Goal: Task Accomplishment & Management: Manage account settings

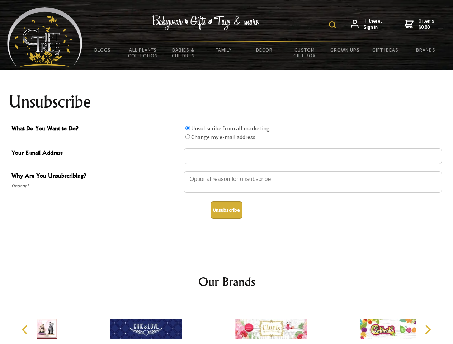
click at [334, 25] on img at bounding box center [332, 24] width 7 height 7
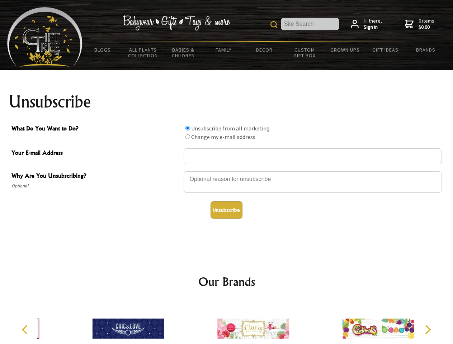
click at [227, 171] on div at bounding box center [313, 183] width 258 height 25
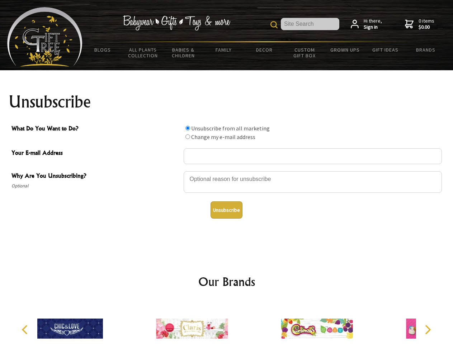
click at [188, 128] on input "What Do You Want to Do?" at bounding box center [187, 128] width 5 height 5
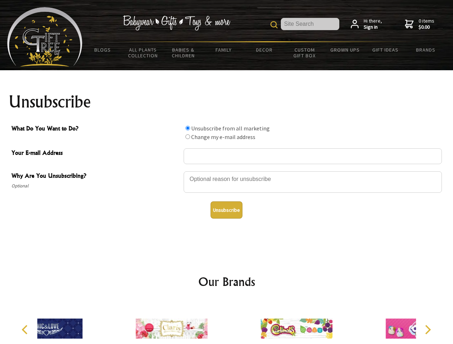
click at [188, 137] on input "What Do You Want to Do?" at bounding box center [187, 136] width 5 height 5
radio input "true"
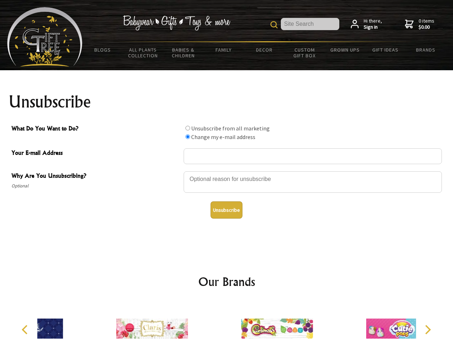
click at [226, 210] on button "Unsubscribe" at bounding box center [227, 210] width 32 height 17
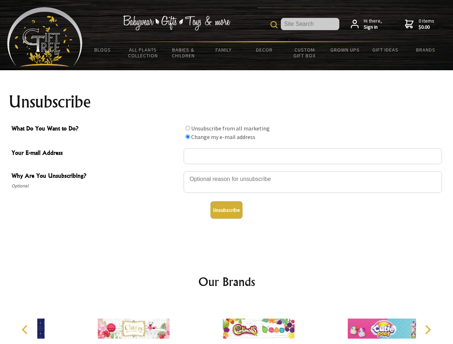
click at [227, 323] on img at bounding box center [259, 329] width 72 height 54
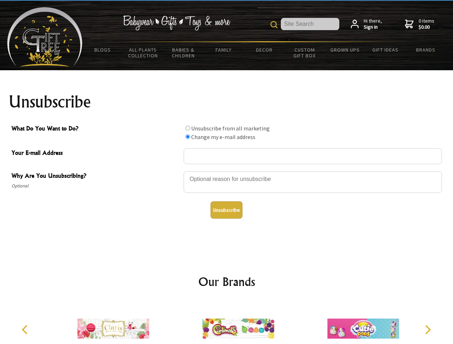
click at [26, 330] on icon "Previous" at bounding box center [25, 329] width 9 height 9
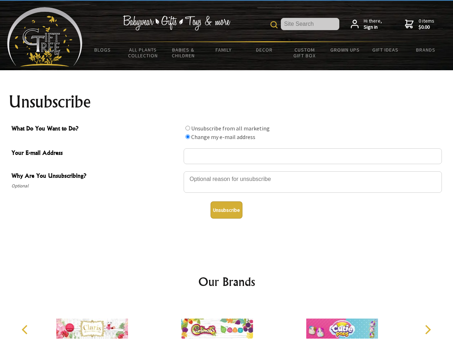
click at [428, 330] on icon "Next" at bounding box center [426, 329] width 9 height 9
